Goal: Communication & Community: Answer question/provide support

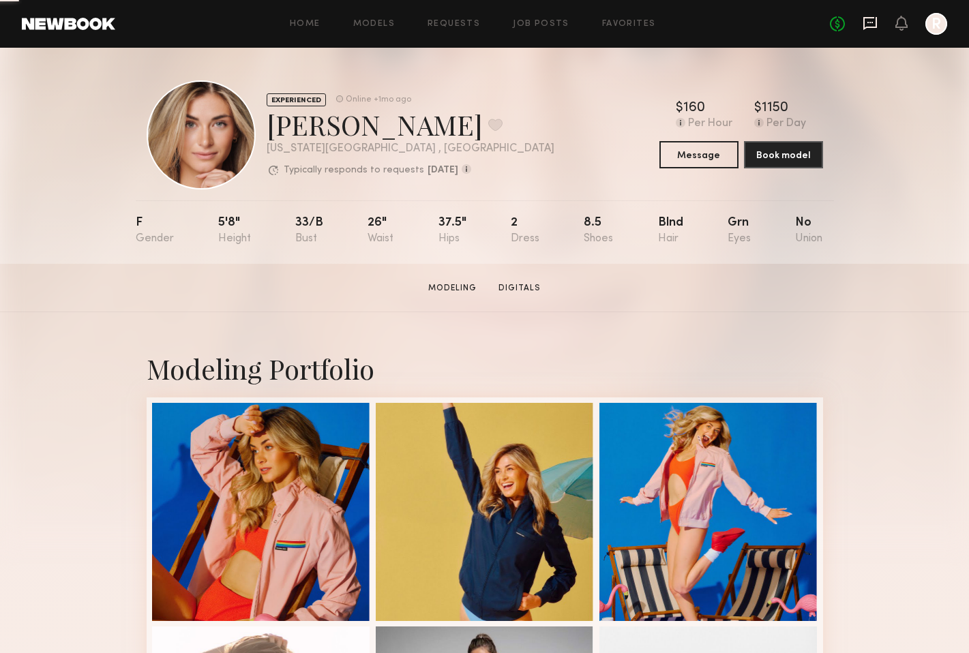
click at [869, 23] on icon at bounding box center [870, 23] width 15 height 15
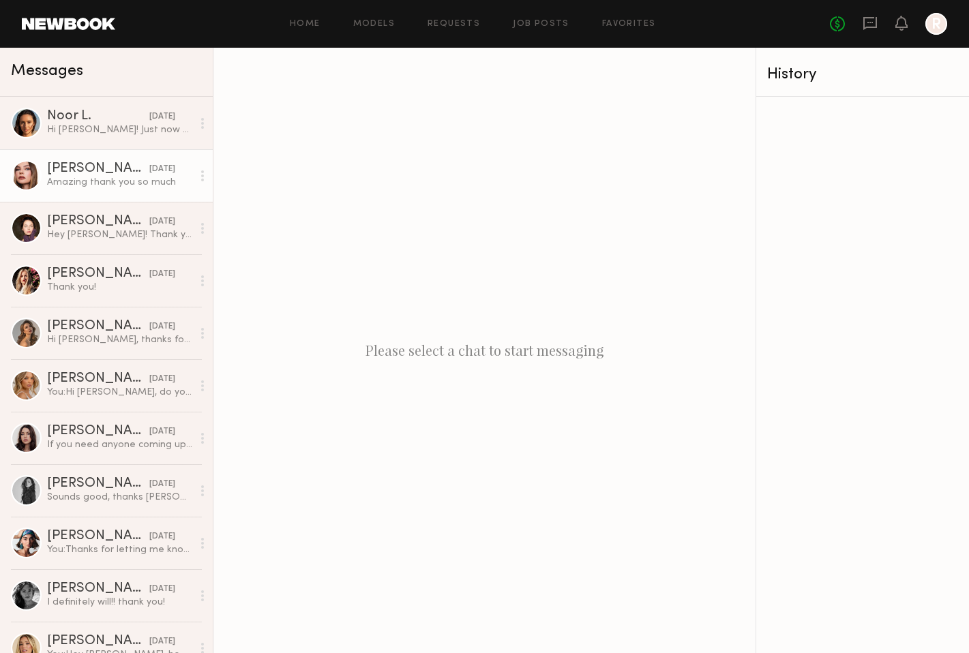
click at [137, 178] on div "Amazing thank you so much" at bounding box center [119, 182] width 145 height 13
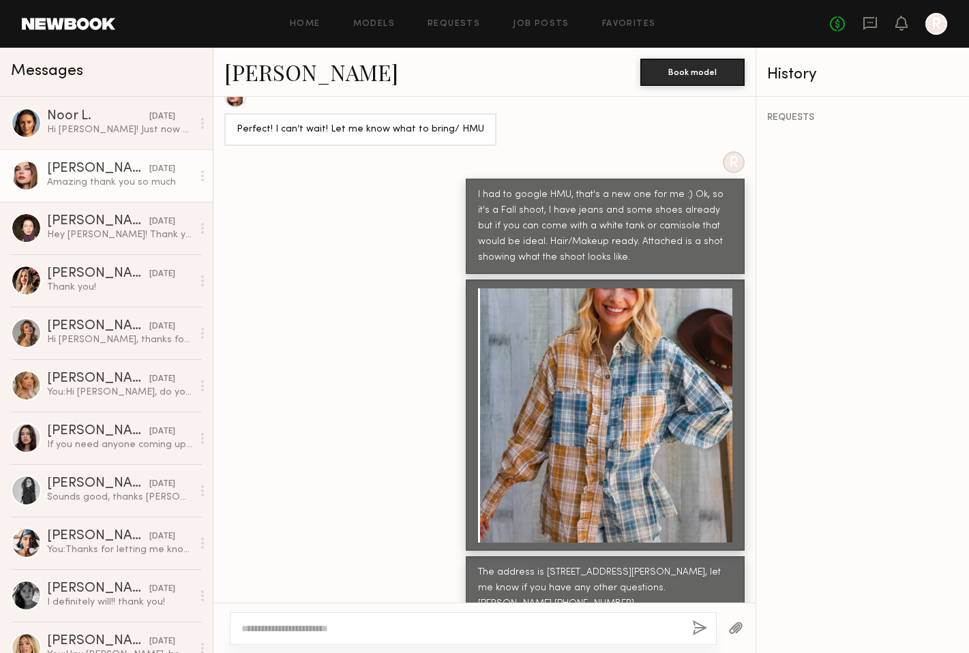
scroll to position [1676, 0]
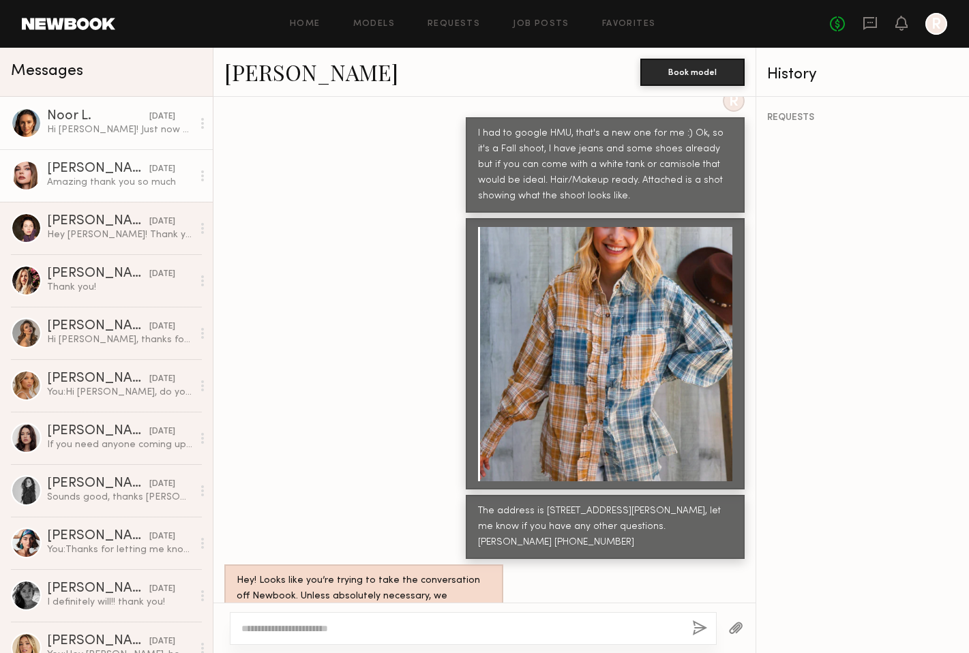
click at [99, 131] on div "Hi [PERSON_NAME]! Just now seeing this for some reason! Apologies for the delay…" at bounding box center [119, 129] width 145 height 13
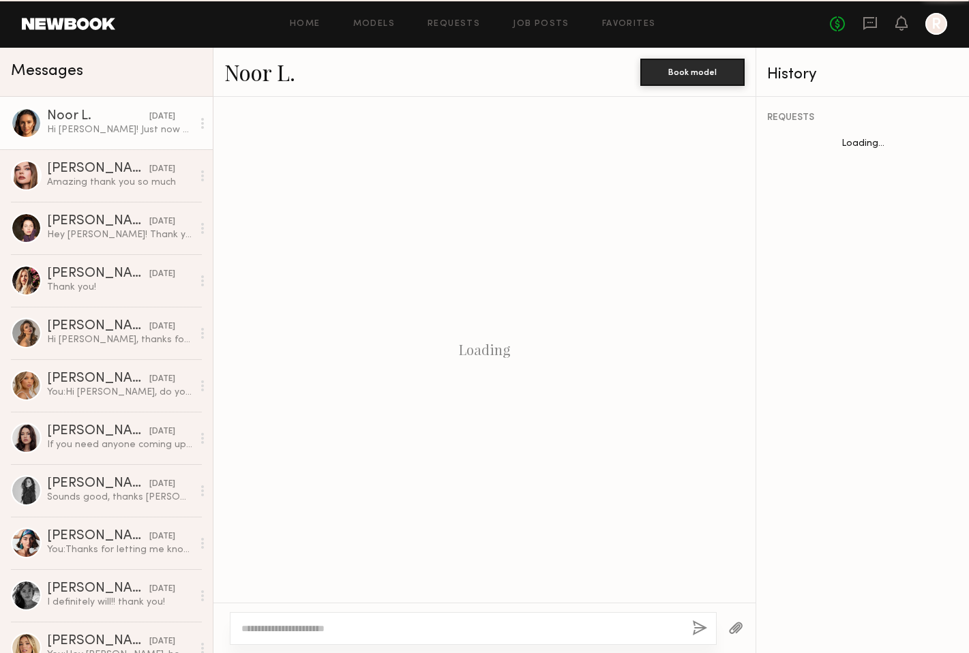
scroll to position [629, 0]
